Goal: Transaction & Acquisition: Purchase product/service

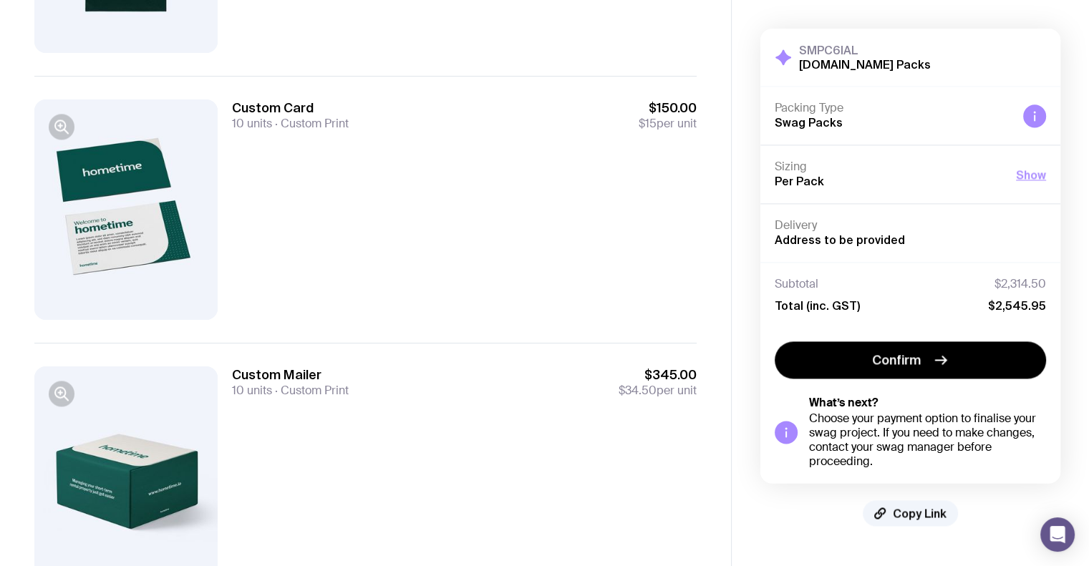
scroll to position [2004, 0]
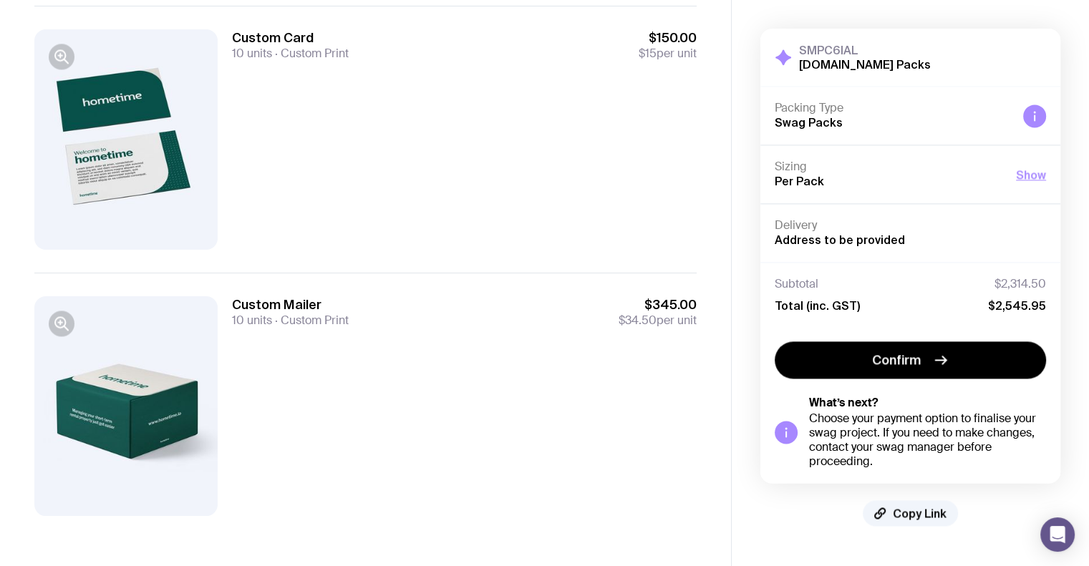
click at [438, 64] on div "Custom Card 10 units Custom Print $150.00 $15 per unit" at bounding box center [464, 139] width 465 height 220
